Goal: Task Accomplishment & Management: Complete application form

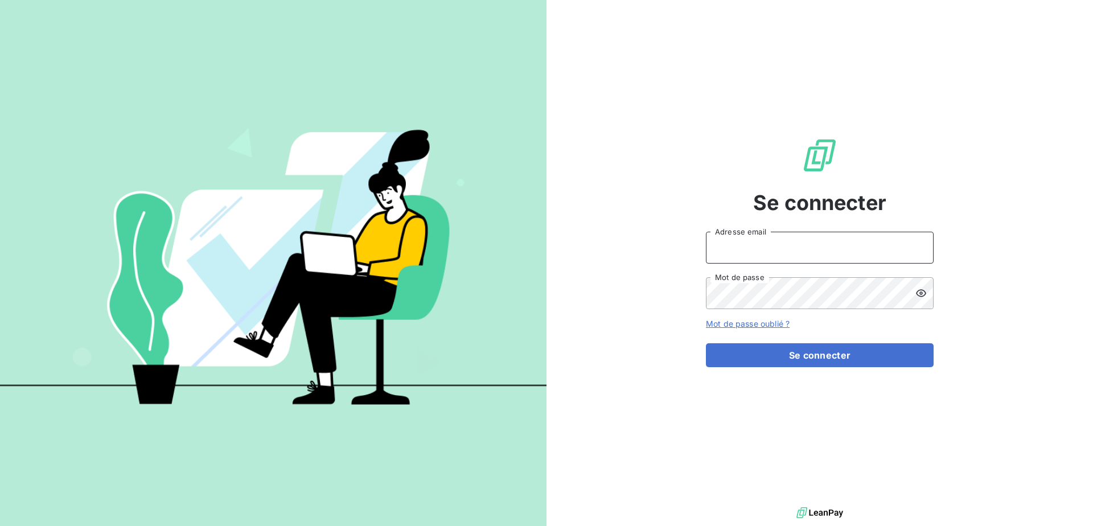
click at [800, 240] on input "Adresse email" at bounding box center [820, 248] width 228 height 32
type input "I"
click at [876, 248] on input "Adresse email" at bounding box center [820, 248] width 228 height 32
click at [878, 248] on input "Adresse email" at bounding box center [820, 248] width 228 height 32
type input "i"
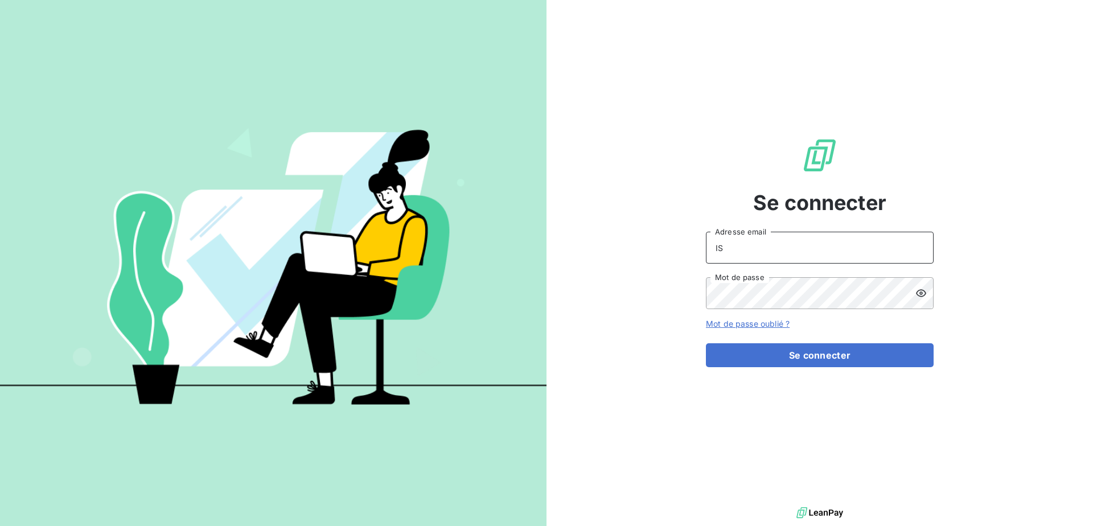
type input "I"
type input "F"
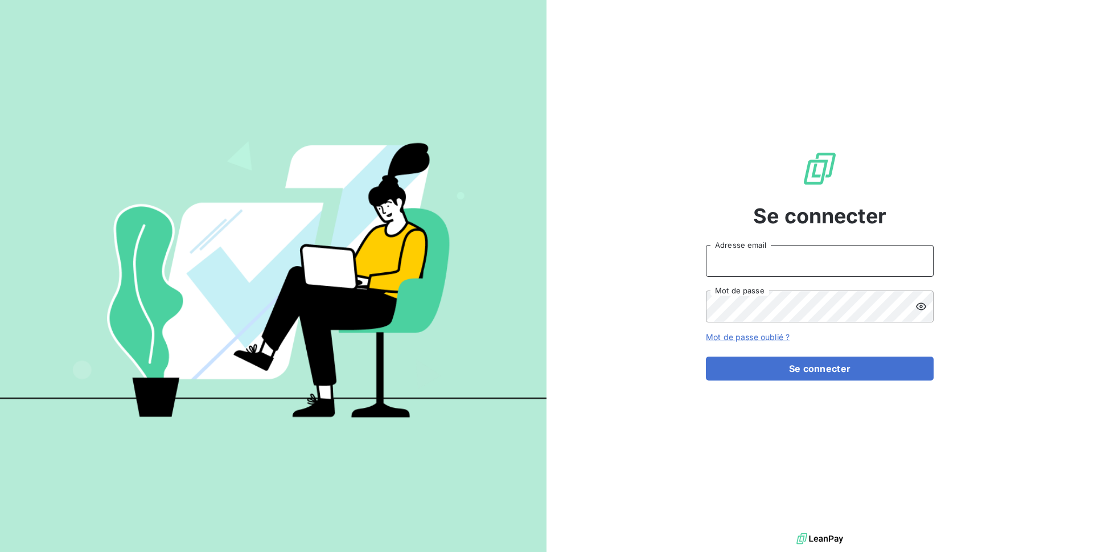
click at [810, 255] on input "Adresse email" at bounding box center [820, 261] width 228 height 32
type input "I"
type input "i"
type input "ISSY82"
click at [758, 255] on input "ISSY82" at bounding box center [820, 261] width 228 height 32
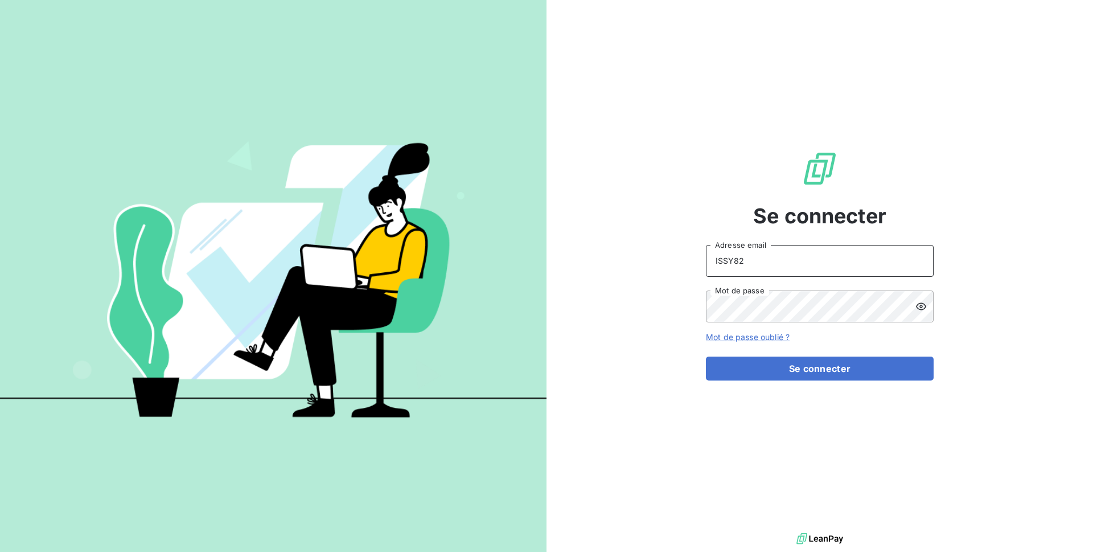
click at [758, 255] on input "ISSY82" at bounding box center [820, 261] width 228 height 32
type input "[EMAIL_ADDRESS][DOMAIN_NAME]"
click at [921, 310] on icon at bounding box center [921, 305] width 10 height 7
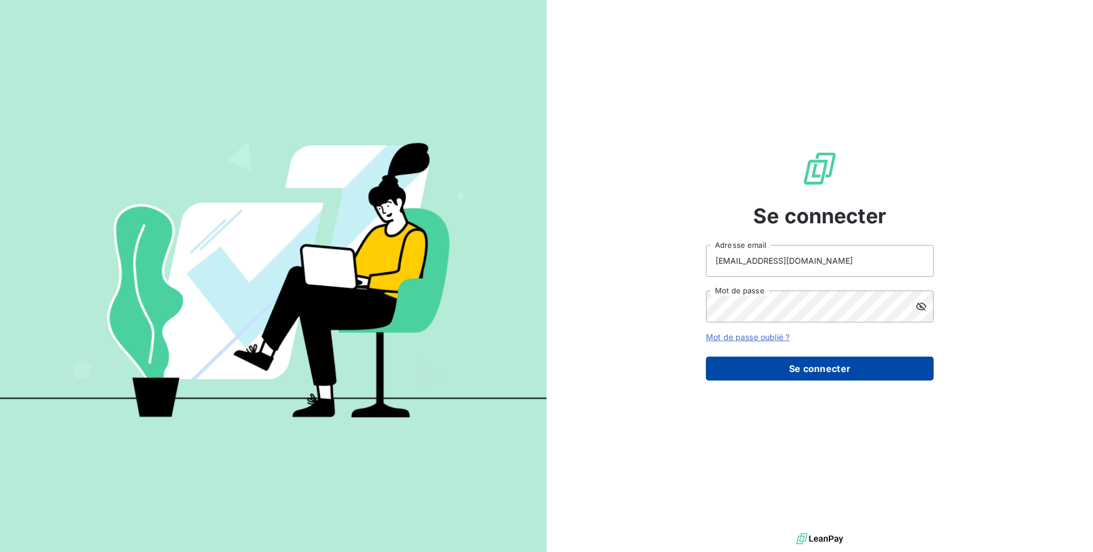
click at [880, 371] on button "Se connecter" at bounding box center [820, 368] width 228 height 24
